Goal: Check status: Check status

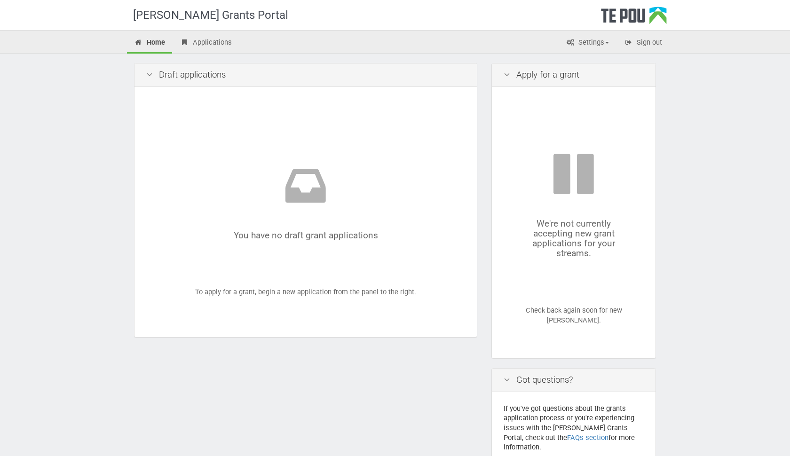
click at [591, 240] on div "We're not currently accepting new grant applications for your streams." at bounding box center [573, 204] width 107 height 108
click at [571, 174] on icon at bounding box center [573, 177] width 107 height 54
click at [221, 45] on link "Applications" at bounding box center [206, 43] width 66 height 21
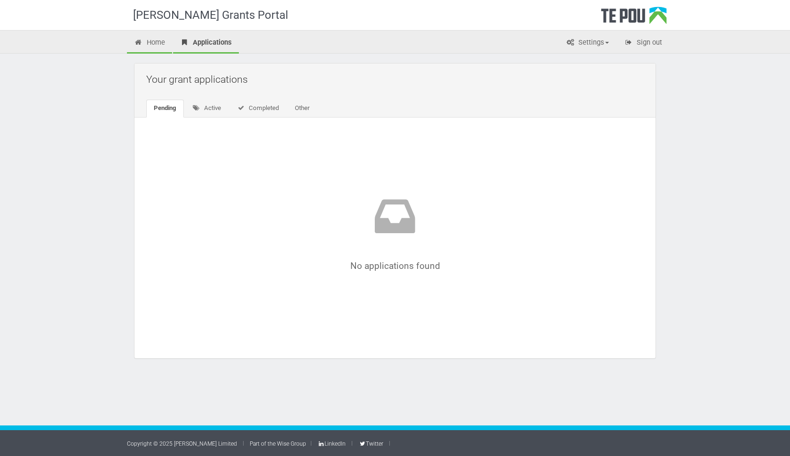
click at [156, 45] on link "Home" at bounding box center [149, 43] width 45 height 21
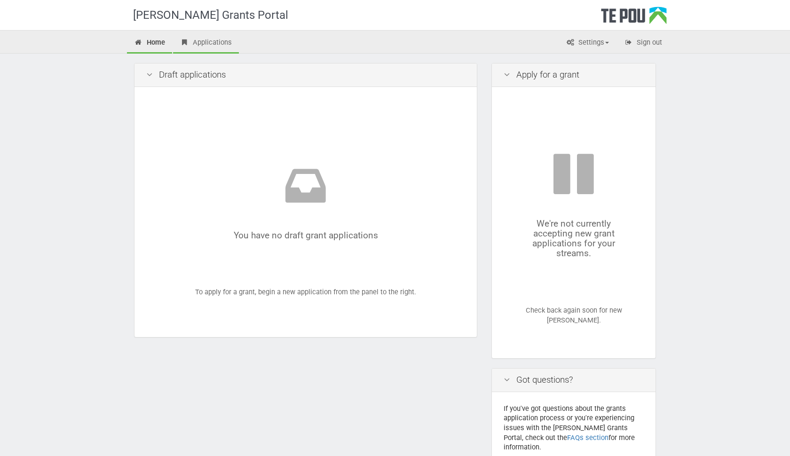
click at [230, 47] on link "Applications" at bounding box center [206, 43] width 66 height 21
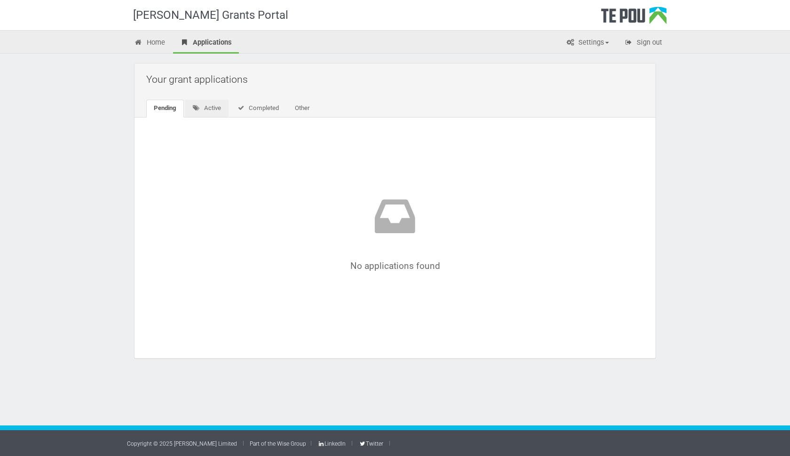
click at [206, 108] on link "Active" at bounding box center [207, 109] width 44 height 18
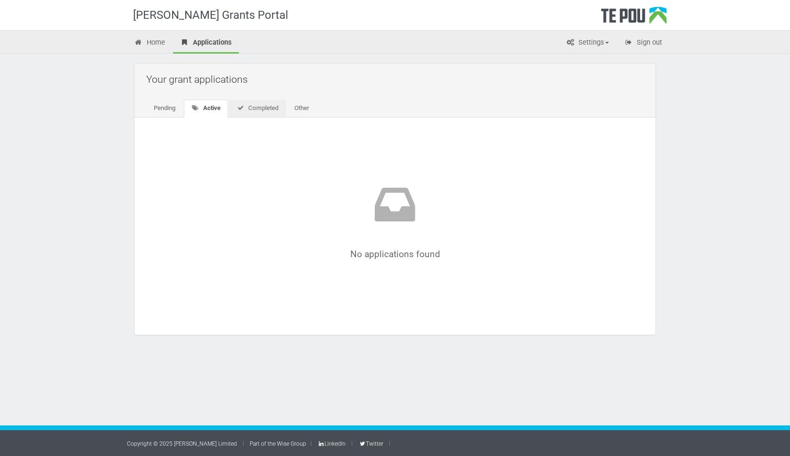
click at [250, 113] on link "Completed" at bounding box center [257, 109] width 57 height 18
click at [309, 107] on link "Other" at bounding box center [300, 109] width 30 height 18
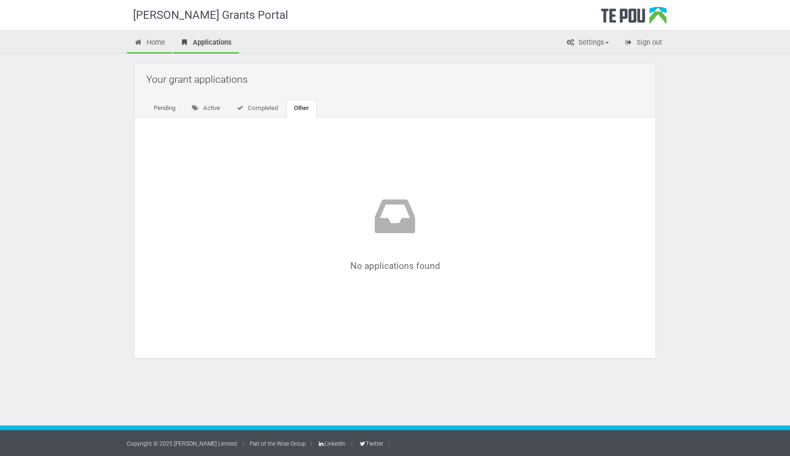
click at [147, 41] on link "Home" at bounding box center [149, 43] width 45 height 21
